Goal: Information Seeking & Learning: Learn about a topic

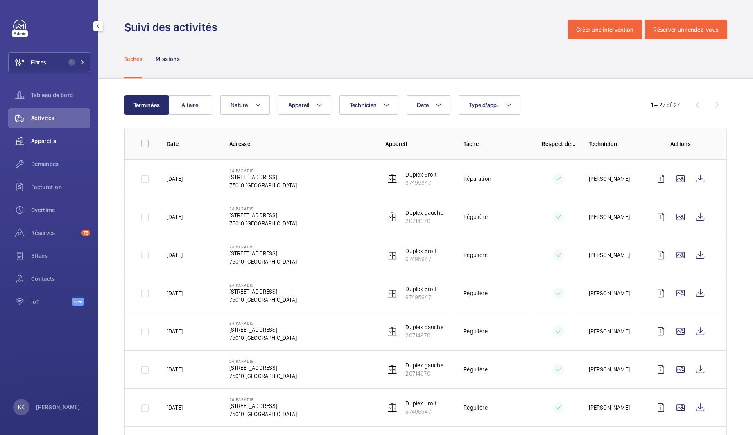
click at [57, 143] on span "Appareils" at bounding box center [60, 141] width 59 height 8
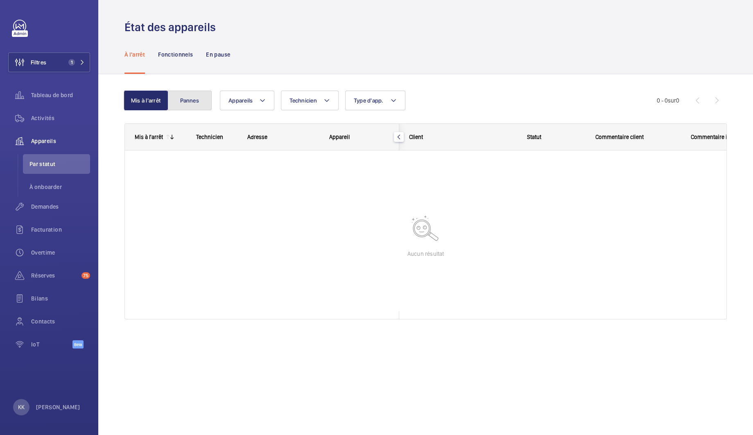
click at [177, 105] on button "Pannes" at bounding box center [190, 101] width 44 height 20
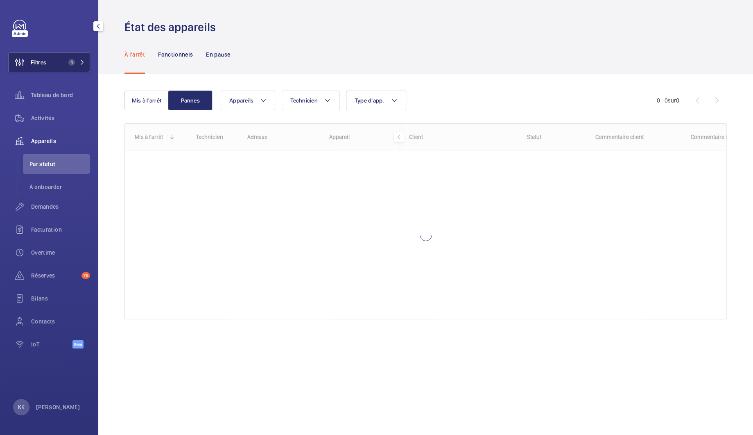
click at [52, 66] on button "Filtres 1" at bounding box center [49, 62] width 82 height 20
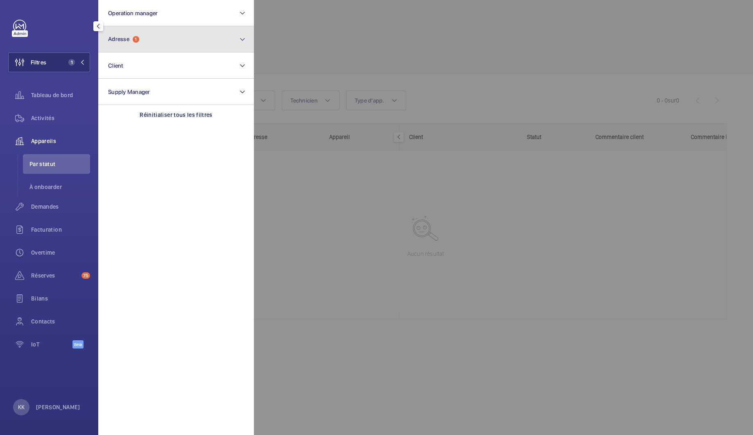
click at [126, 45] on button "Adresse 1" at bounding box center [176, 39] width 156 height 26
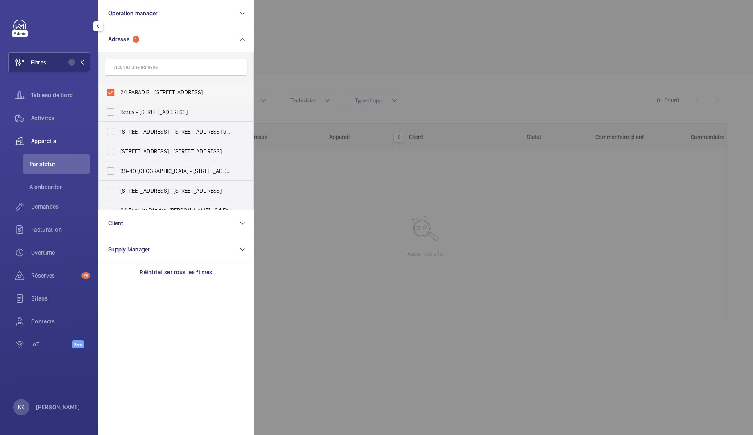
click at [121, 88] on span "24 PARADIS - 24 Rue de Paradis, PARIS 75010" at bounding box center [176, 92] width 113 height 8
click at [119, 88] on input "24 PARADIS - 24 Rue de Paradis, PARIS 75010" at bounding box center [110, 92] width 16 height 16
checkbox input "false"
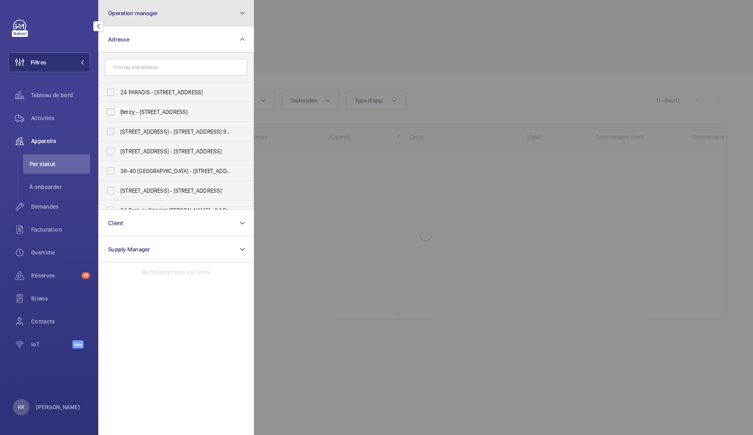
click at [130, 14] on span "Operation manager" at bounding box center [133, 13] width 50 height 7
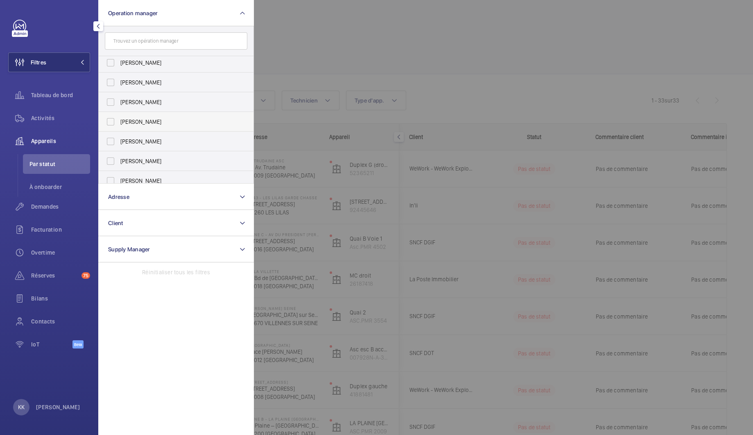
scroll to position [30, 0]
click at [118, 96] on label "[PERSON_NAME]" at bounding box center [170, 95] width 143 height 20
click at [118, 96] on input "[PERSON_NAME]" at bounding box center [110, 95] width 16 height 16
checkbox input "true"
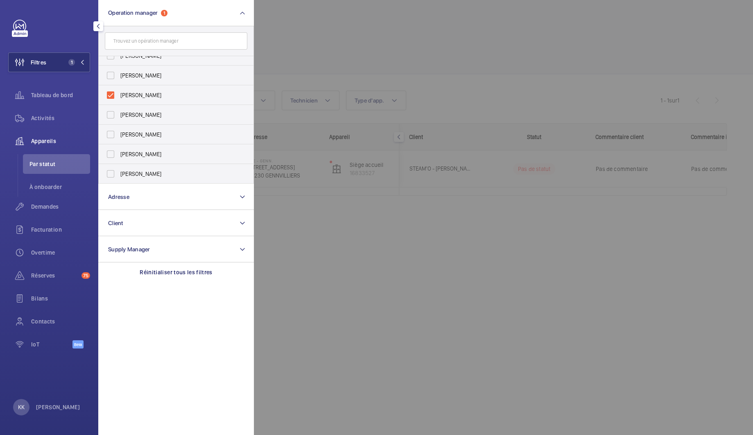
click at [322, 86] on div at bounding box center [630, 217] width 753 height 435
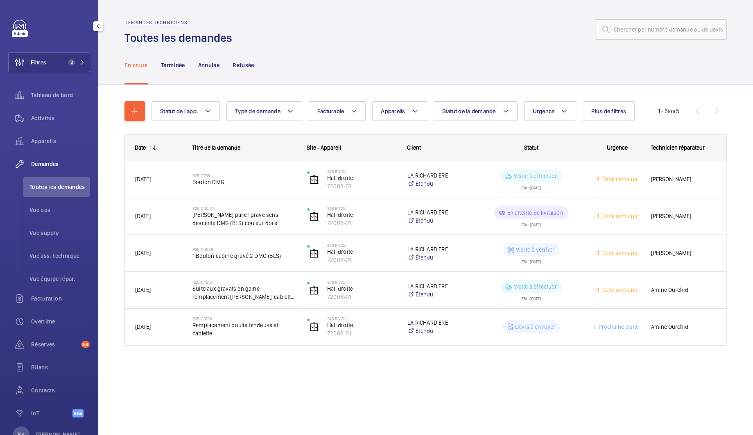
click at [59, 68] on button "Filtres 2" at bounding box center [49, 62] width 82 height 20
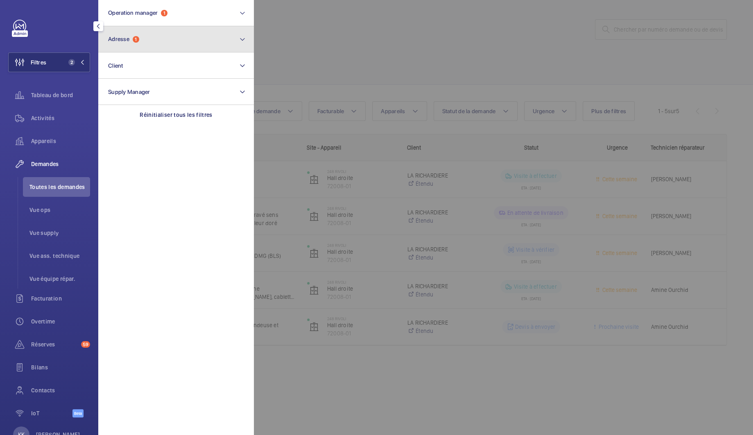
click at [139, 42] on span "1" at bounding box center [136, 39] width 7 height 7
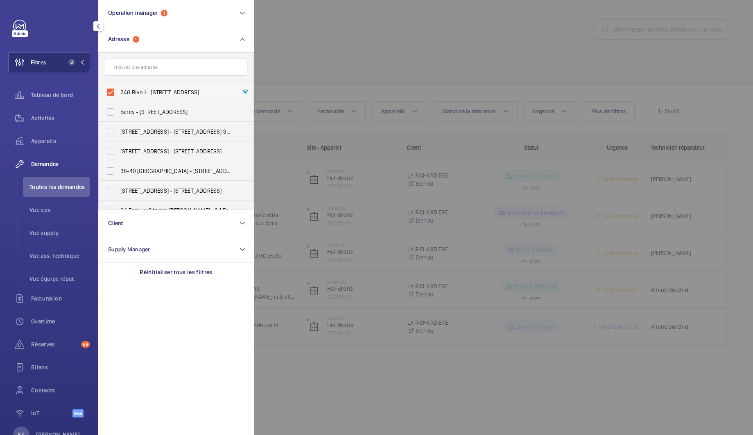
click at [130, 86] on label "248 Rivoli - [STREET_ADDRESS]" at bounding box center [170, 92] width 143 height 20
click at [119, 86] on input "248 Rivoli - [STREET_ADDRESS]" at bounding box center [110, 92] width 16 height 16
checkbox input "false"
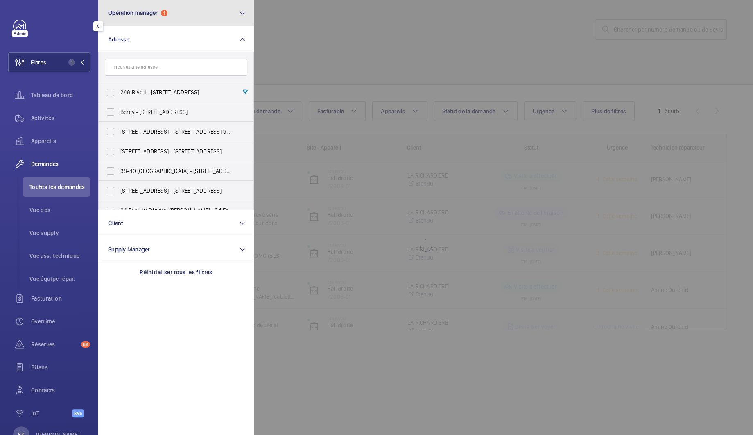
click at [141, 10] on span "Operation manager" at bounding box center [133, 12] width 50 height 7
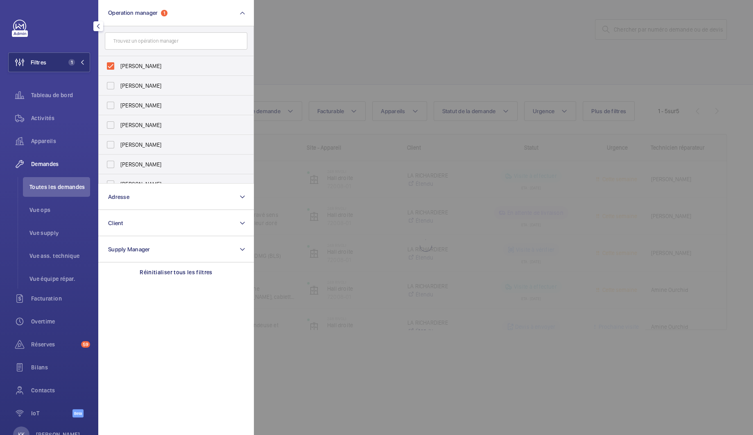
click at [325, 25] on div at bounding box center [630, 217] width 753 height 435
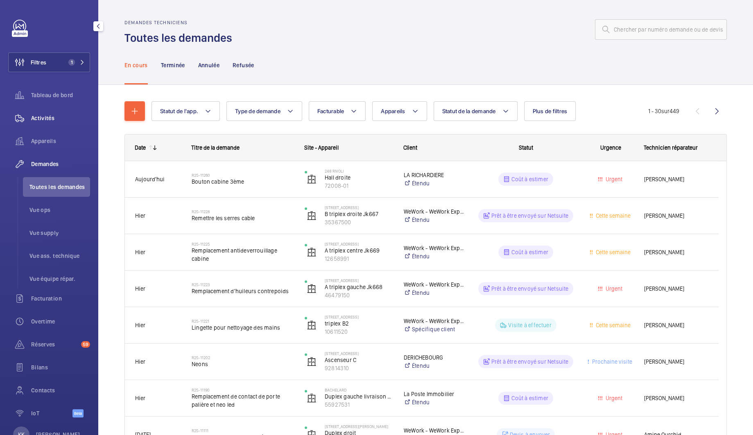
click at [50, 111] on div "Activités" at bounding box center [49, 118] width 82 height 20
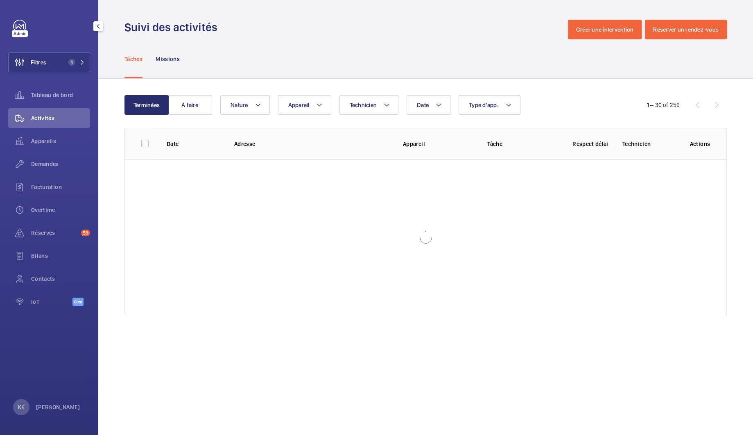
click at [34, 135] on div "Appareils" at bounding box center [49, 141] width 82 height 20
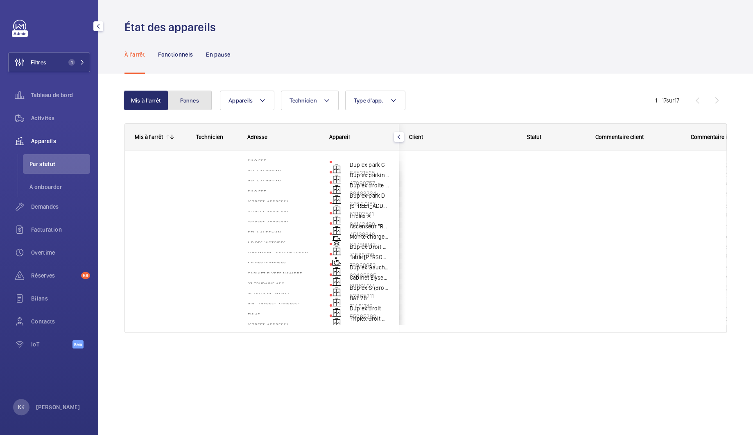
click at [202, 102] on button "Pannes" at bounding box center [190, 101] width 44 height 20
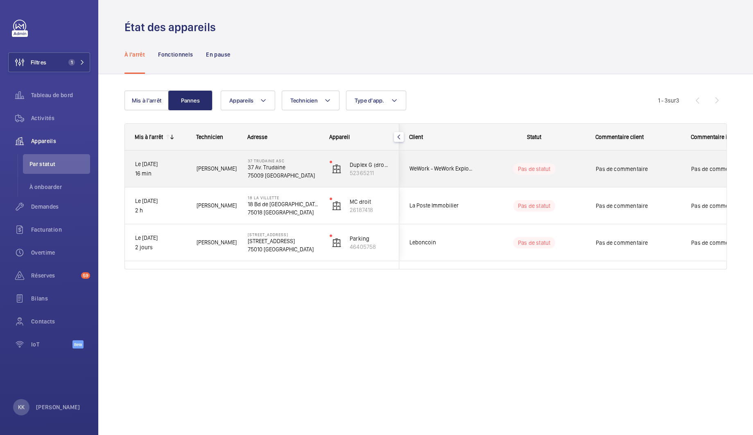
click at [227, 164] on span "[PERSON_NAME]" at bounding box center [217, 168] width 41 height 9
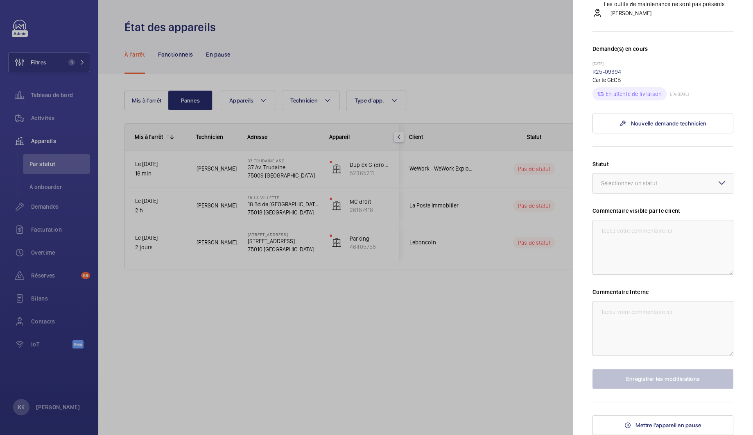
scroll to position [263, 0]
click at [428, 298] on div at bounding box center [376, 217] width 753 height 435
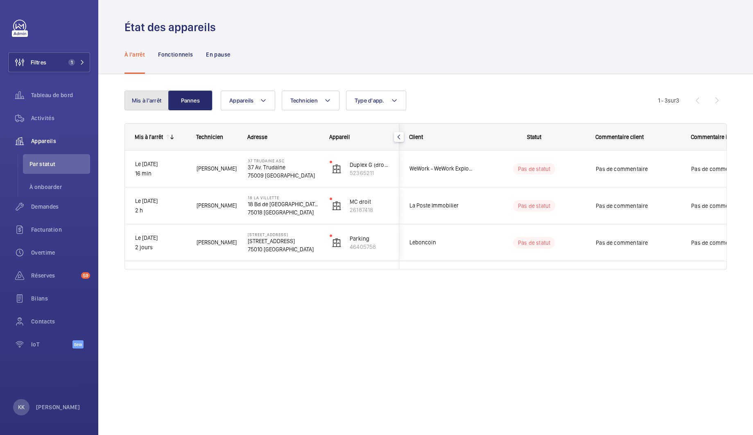
click at [135, 95] on button "Mis à l'arrêt" at bounding box center [147, 101] width 44 height 20
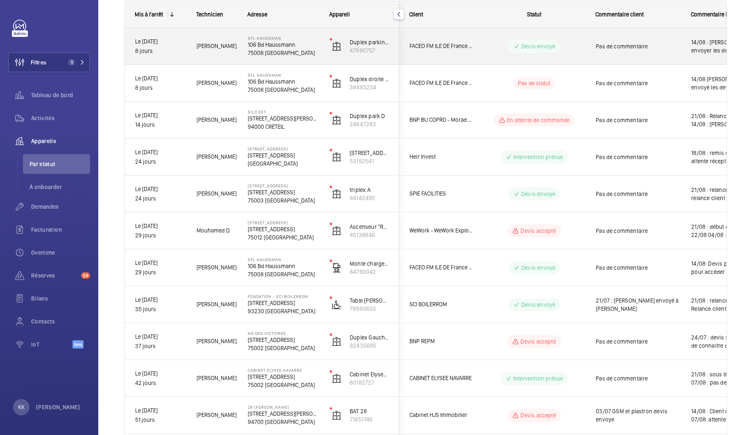
scroll to position [69, 0]
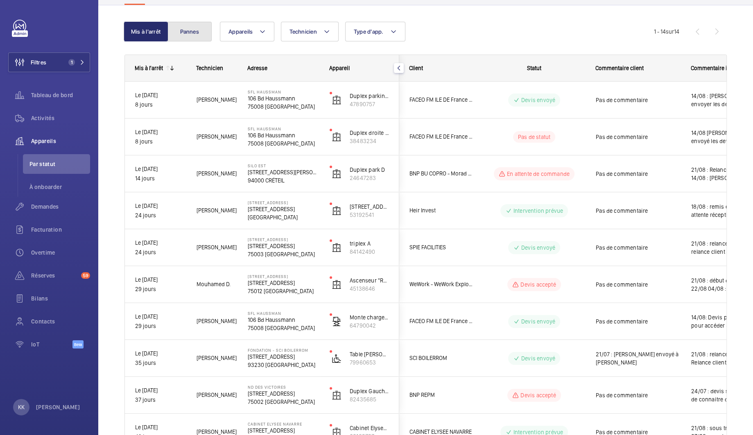
click at [194, 24] on button "Pannes" at bounding box center [190, 32] width 44 height 20
